Goal: Information Seeking & Learning: Learn about a topic

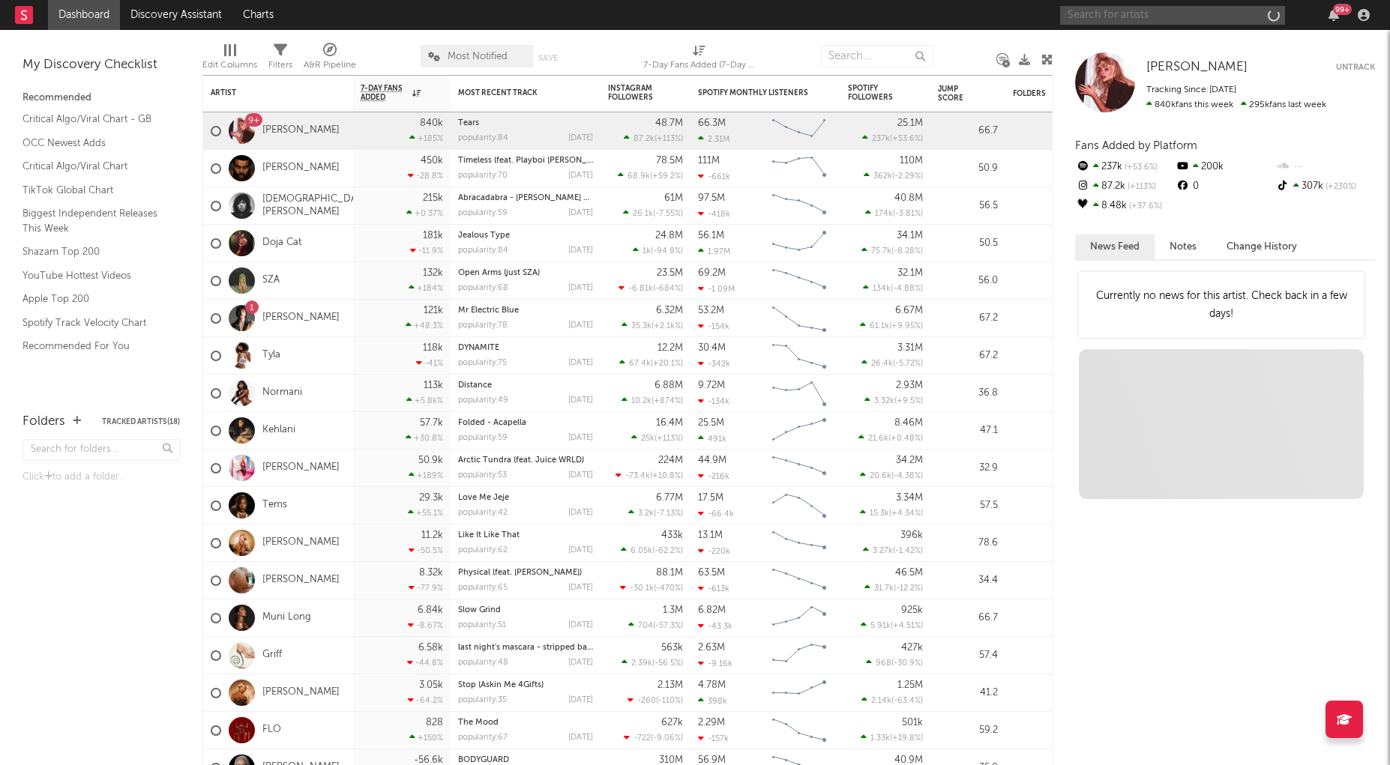
click at [1205, 19] on input "text" at bounding box center [1172, 15] width 225 height 19
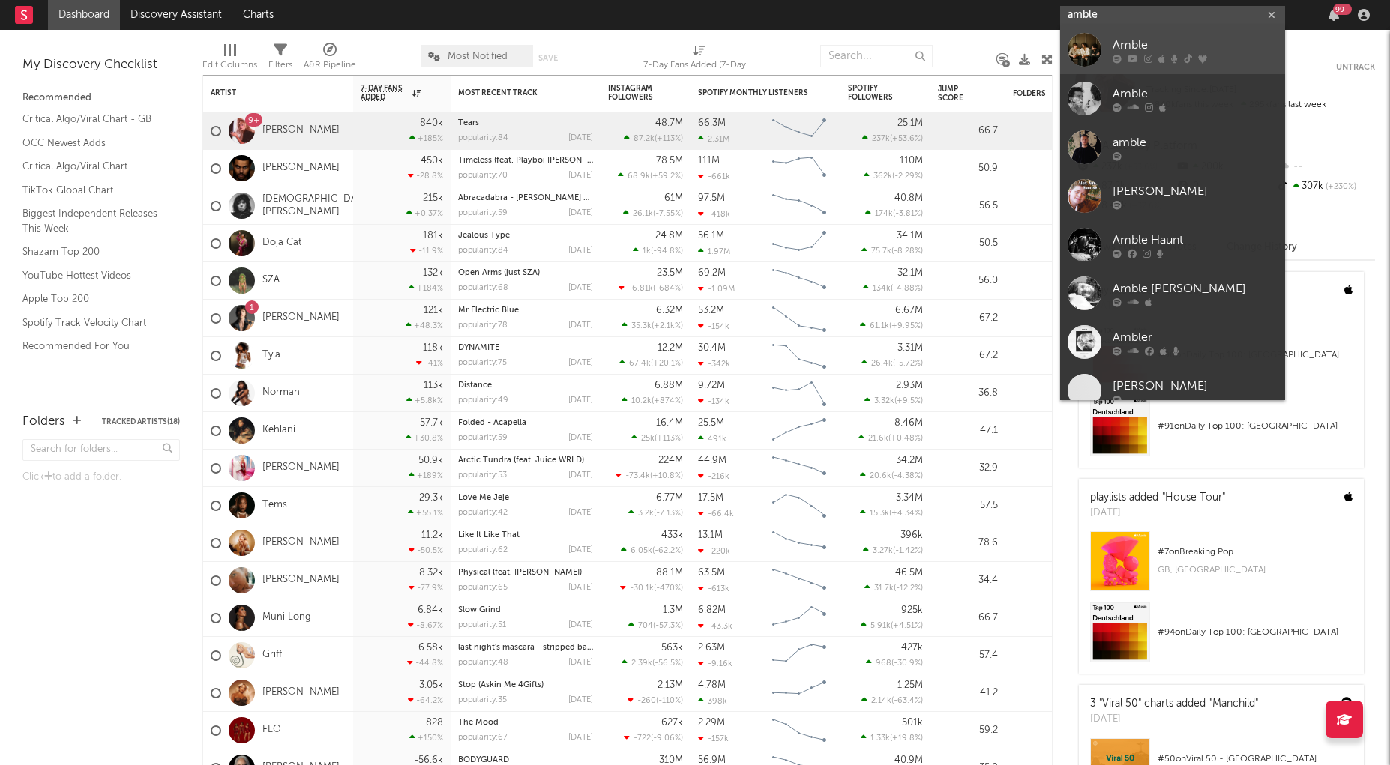
type input "amble"
click at [1184, 58] on icon at bounding box center [1188, 58] width 8 height 9
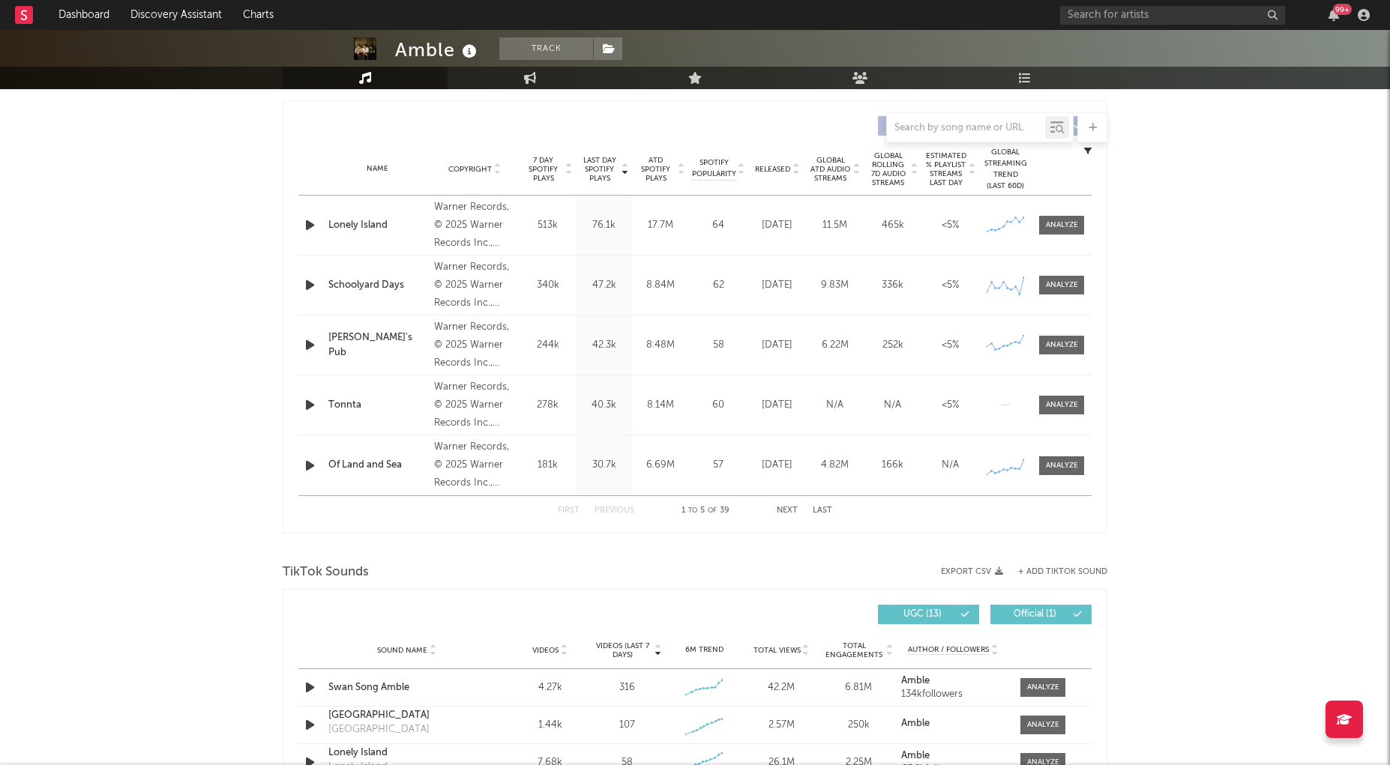
select select "6m"
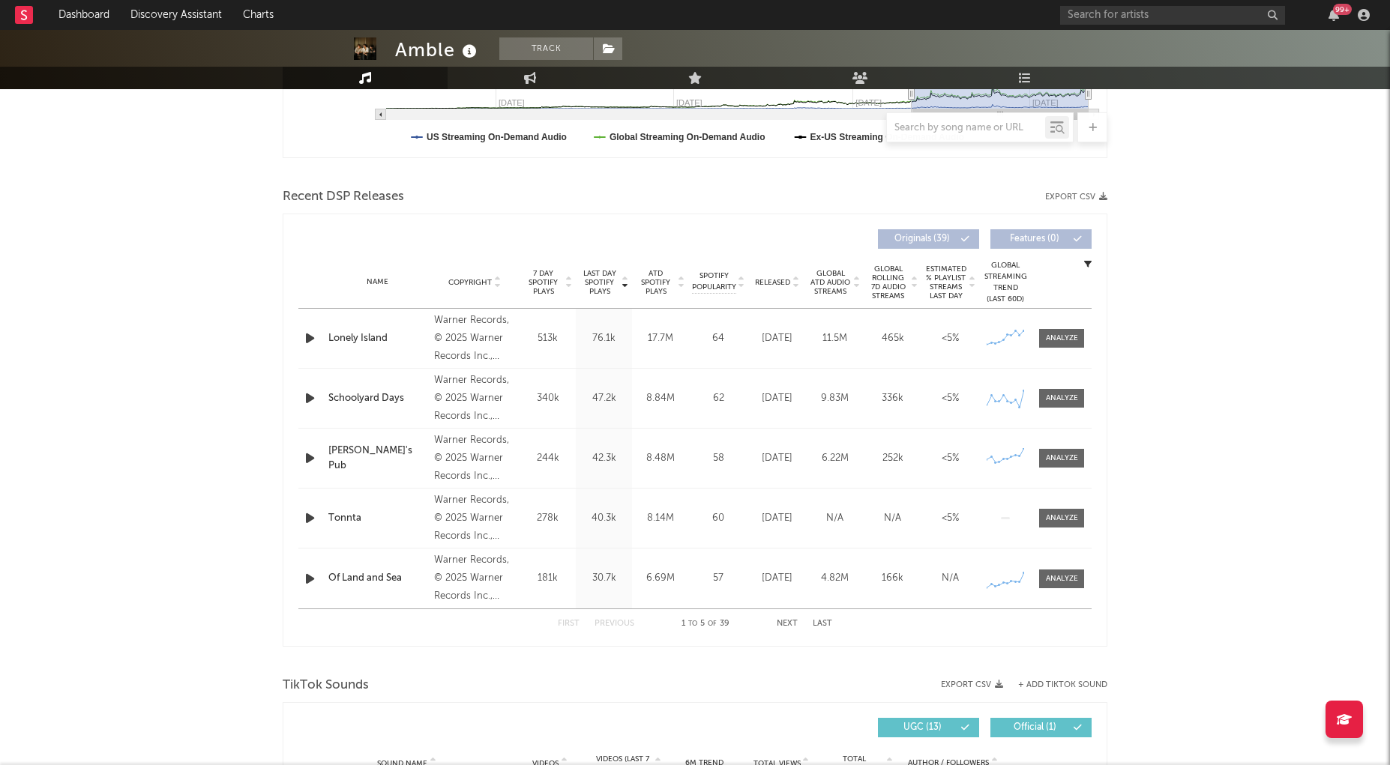
scroll to position [442, 0]
